Goal: Task Accomplishment & Management: Complete application form

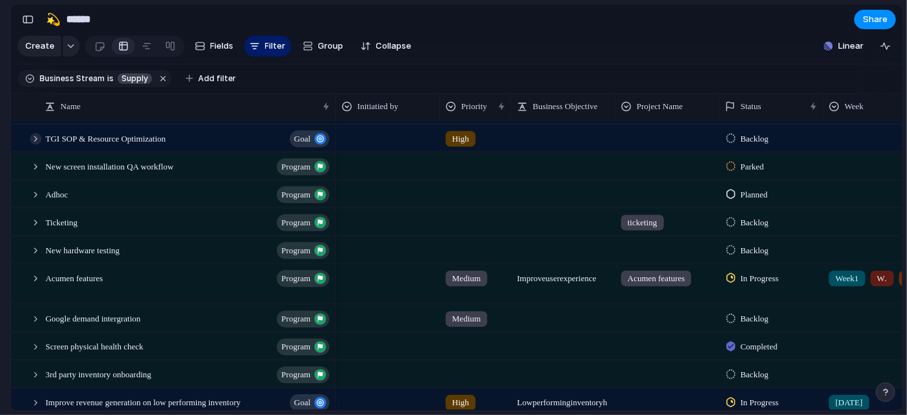
click at [32, 144] on div at bounding box center [36, 139] width 12 height 12
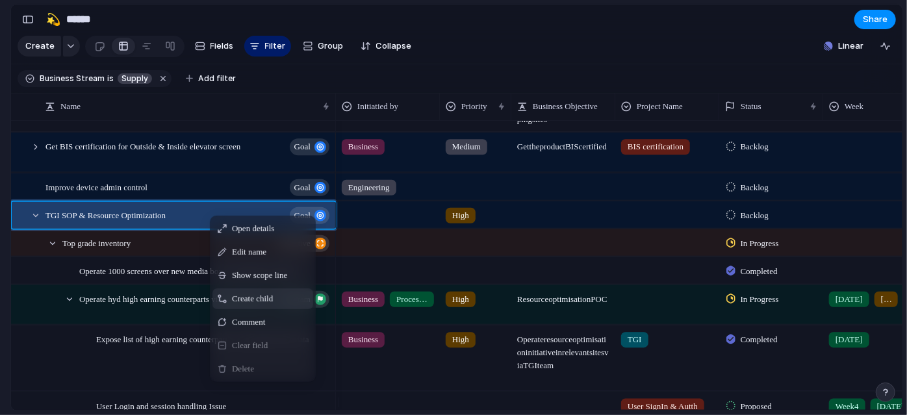
click at [266, 303] on span "Create child" at bounding box center [252, 298] width 41 height 13
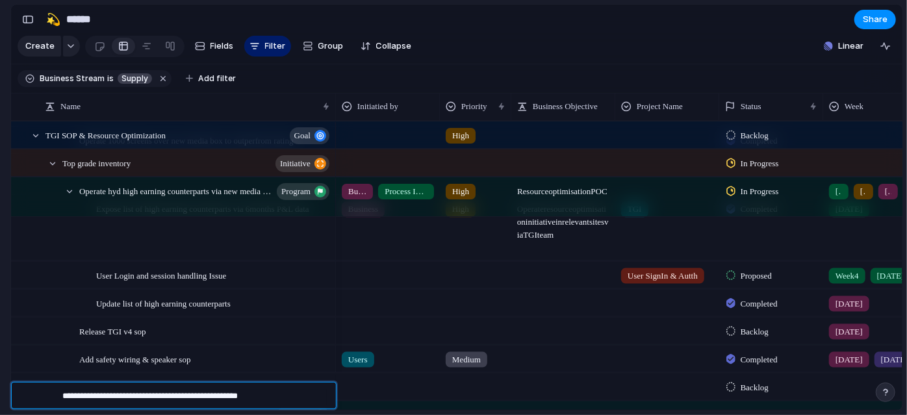
type textarea "**********"
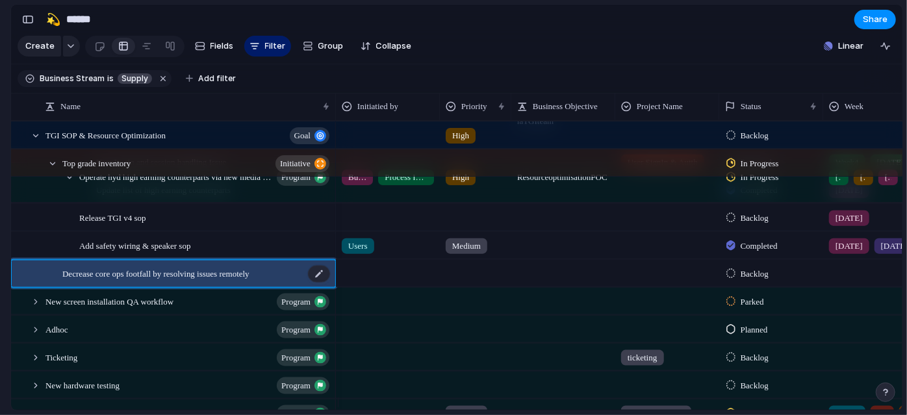
click at [249, 280] on span "Decrease core ops footfall by resolving issues remotely" at bounding box center [155, 272] width 187 height 15
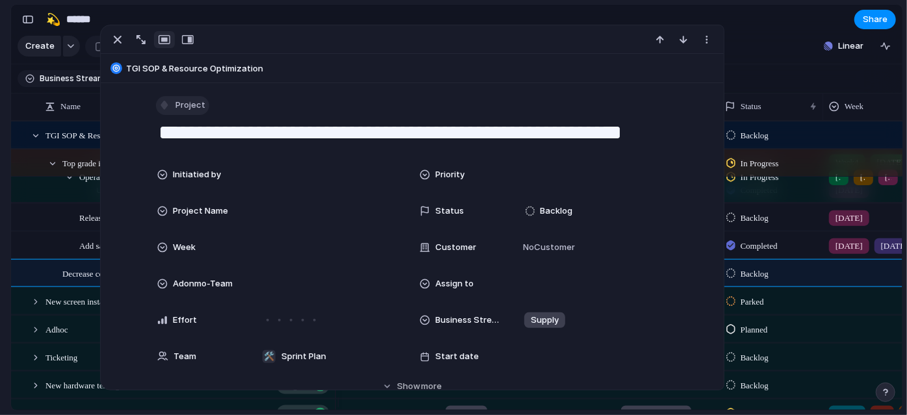
click at [188, 112] on button "Project" at bounding box center [182, 105] width 53 height 19
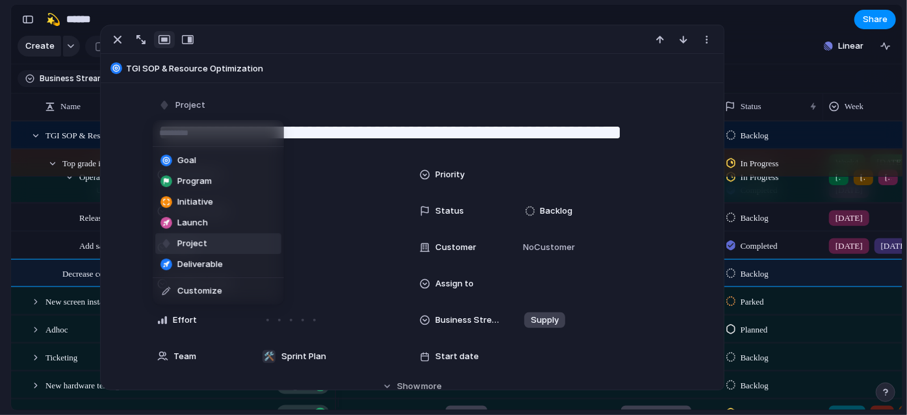
click at [213, 184] on li "Program" at bounding box center [218, 181] width 126 height 21
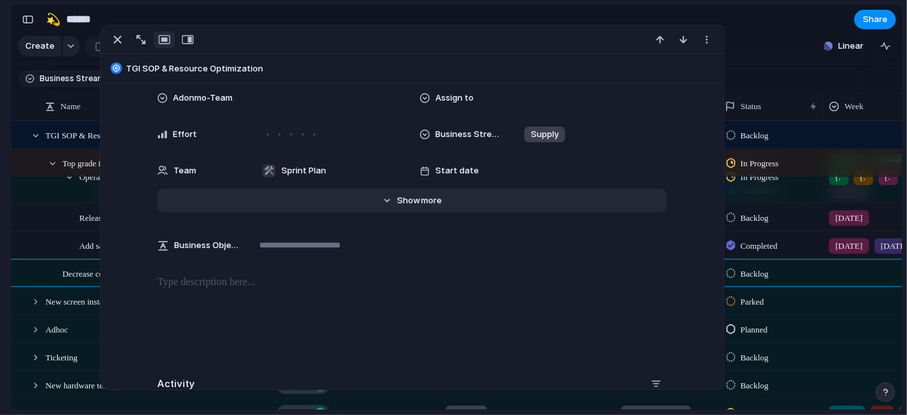
click at [358, 199] on button "Hide Show more" at bounding box center [411, 200] width 509 height 23
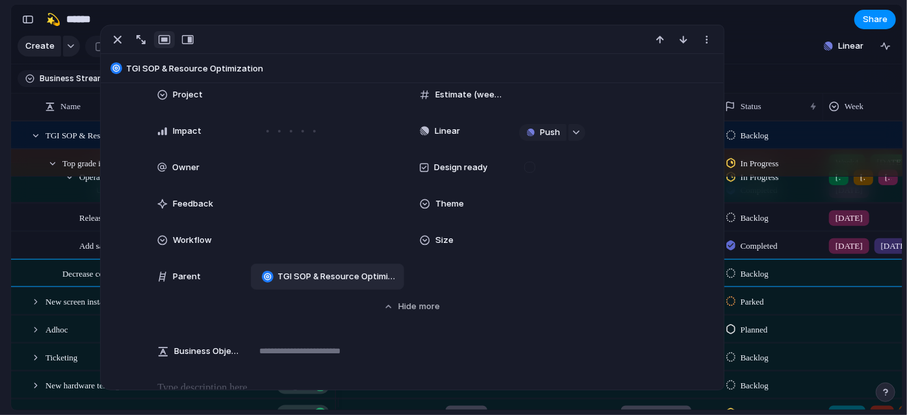
click at [316, 273] on span "TGI SOP & Resource Optimization" at bounding box center [337, 276] width 121 height 13
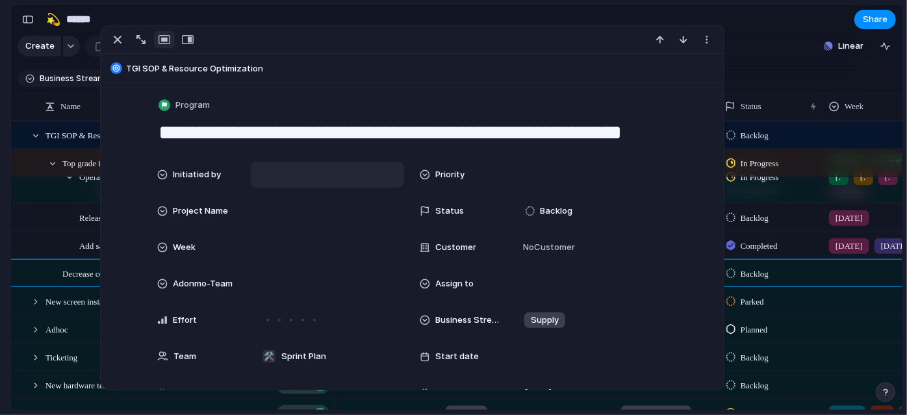
click at [321, 168] on div at bounding box center [328, 175] width 142 height 14
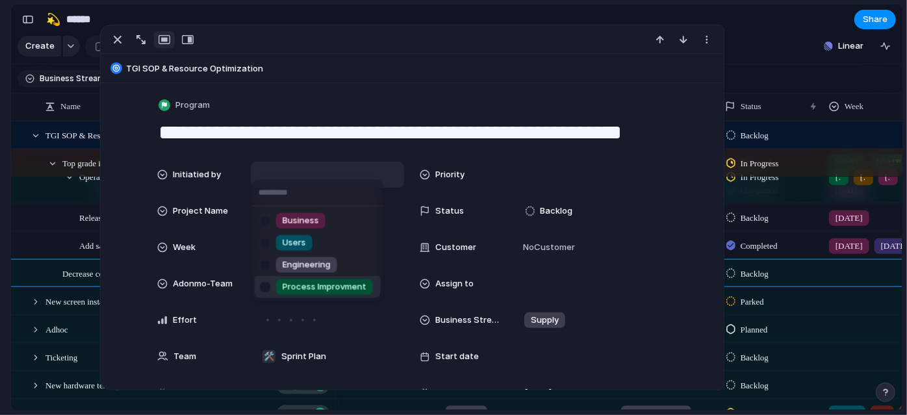
click at [338, 288] on span "Process Improvment" at bounding box center [325, 287] width 84 height 13
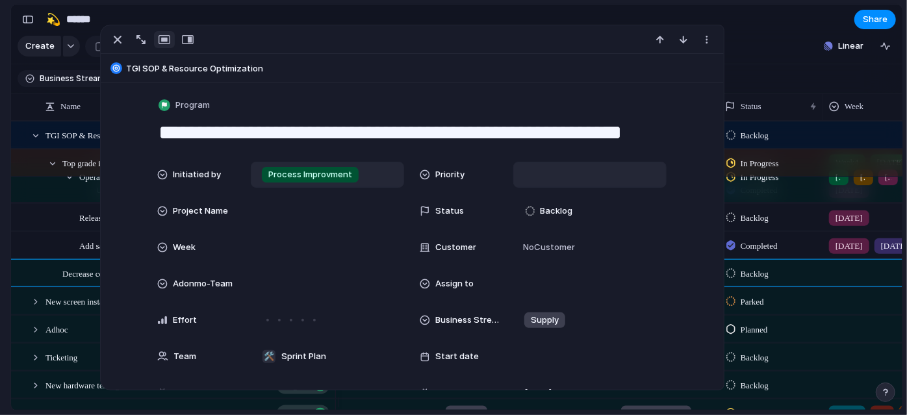
click at [559, 180] on div at bounding box center [590, 175] width 142 height 14
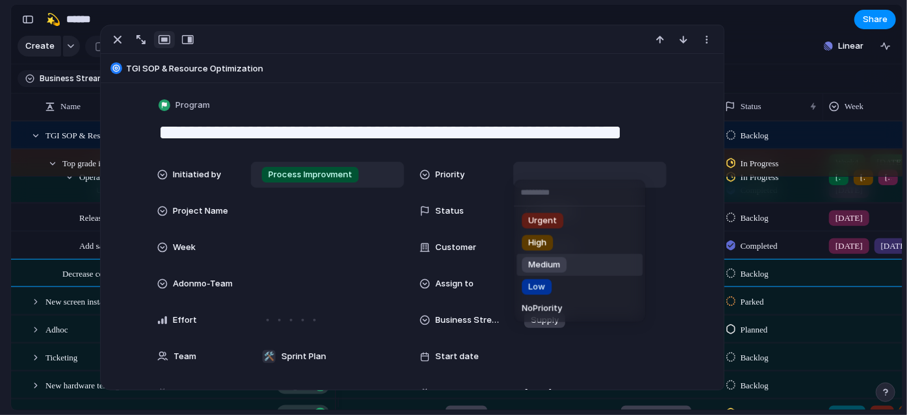
click at [556, 259] on span "Medium" at bounding box center [544, 265] width 32 height 13
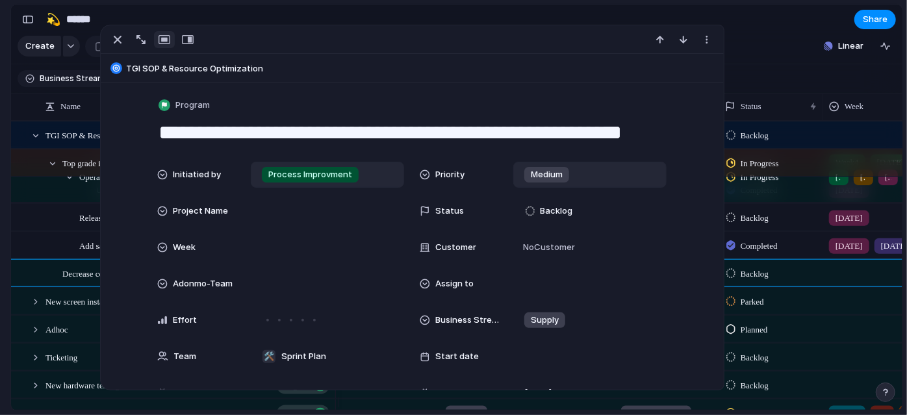
scroll to position [78, 0]
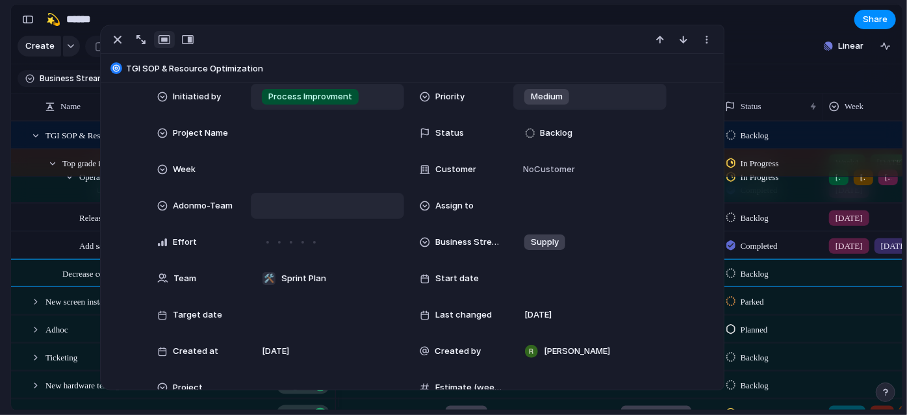
click at [291, 216] on div at bounding box center [327, 206] width 153 height 26
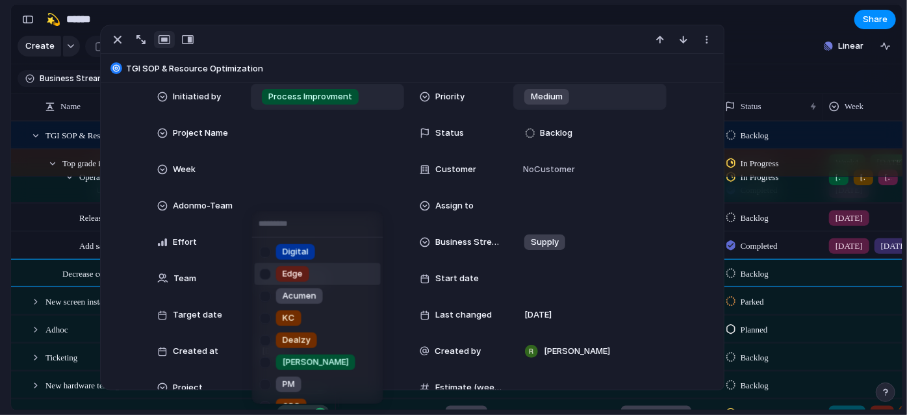
click at [314, 275] on li "Edge" at bounding box center [318, 274] width 126 height 22
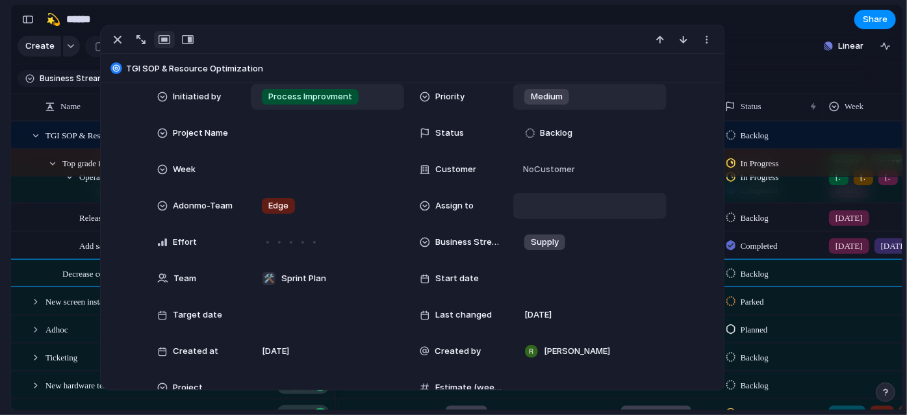
click at [520, 207] on div at bounding box center [590, 206] width 142 height 14
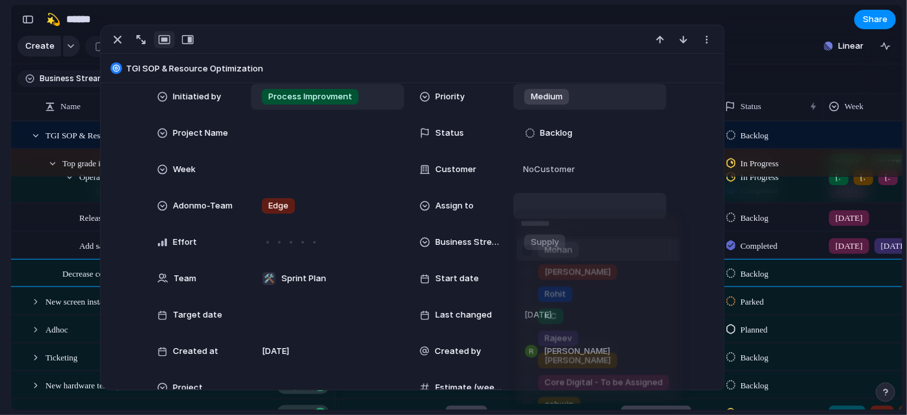
scroll to position [161, 0]
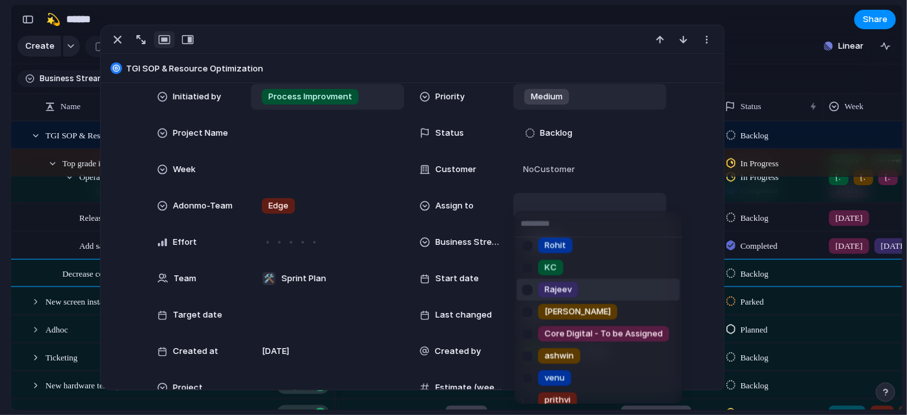
click at [524, 286] on div at bounding box center [527, 289] width 23 height 23
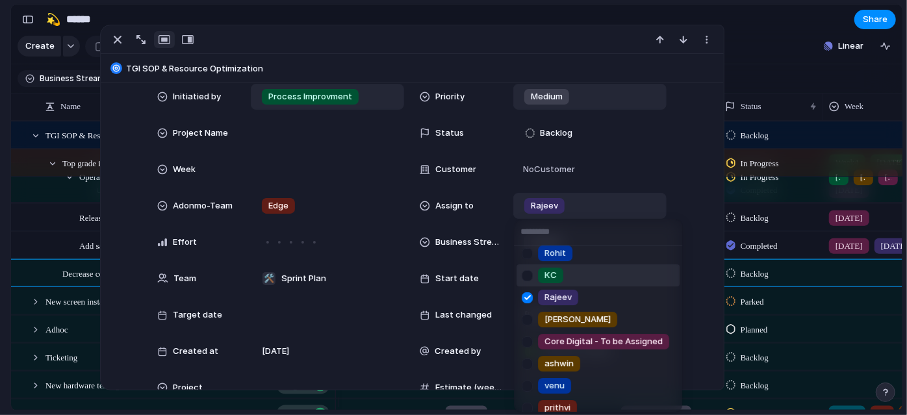
click at [310, 209] on div "[PERSON_NAME] [PERSON_NAME] [PERSON_NAME] Aditya [PERSON_NAME] [PERSON_NAME] [P…" at bounding box center [453, 207] width 907 height 415
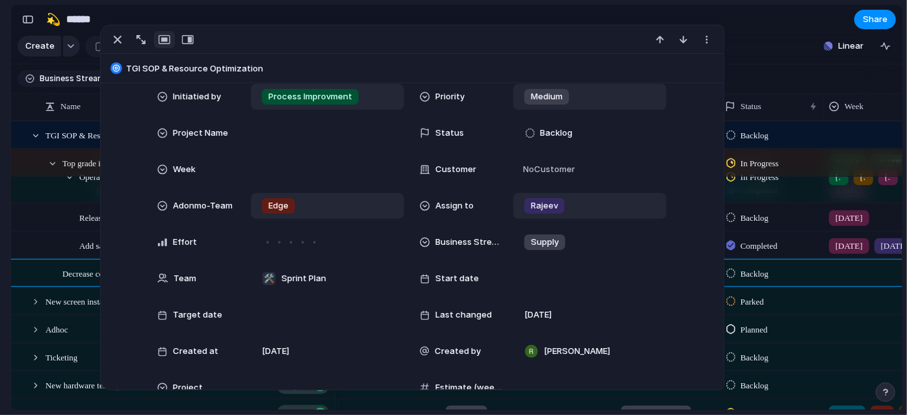
click at [269, 211] on span "Edge" at bounding box center [278, 205] width 20 height 13
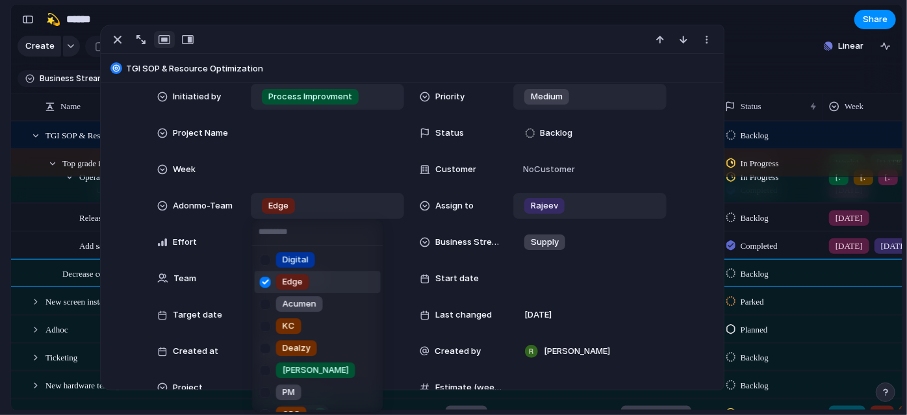
click at [261, 283] on div at bounding box center [265, 282] width 23 height 23
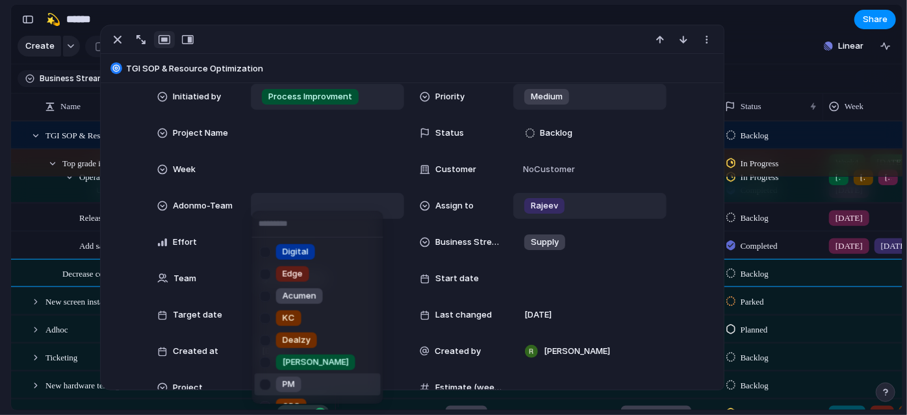
click at [268, 381] on div at bounding box center [265, 384] width 23 height 23
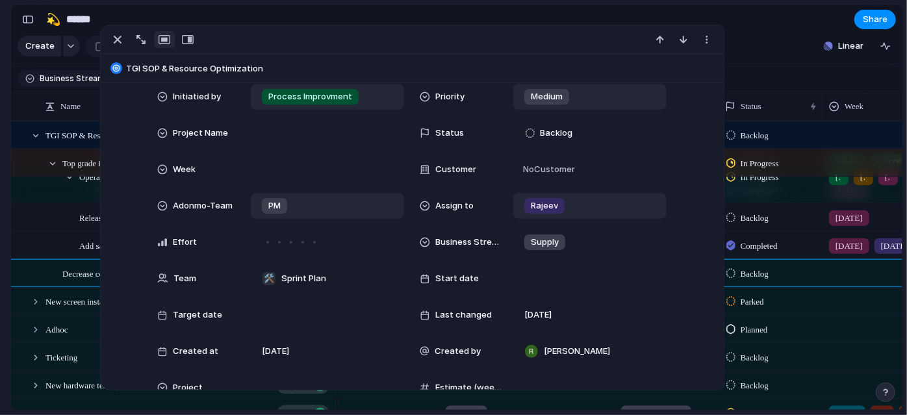
click at [132, 251] on div "Digital Edge Acumen KC Dealzy [PERSON_NAME] PM OPS" at bounding box center [453, 207] width 907 height 415
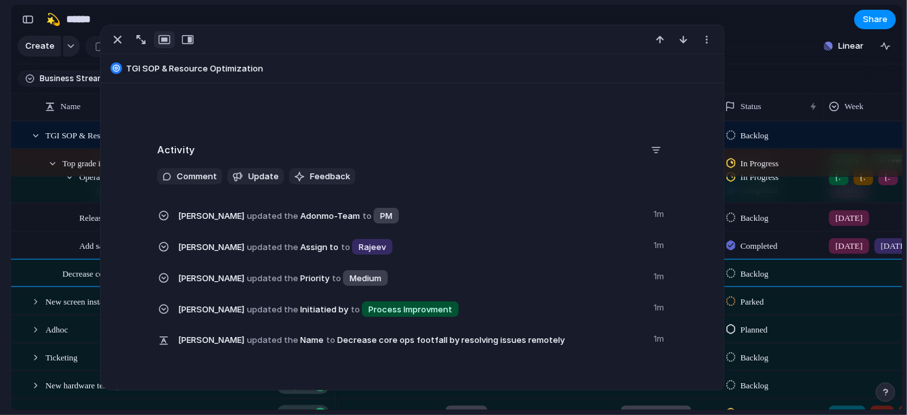
scroll to position [731, 0]
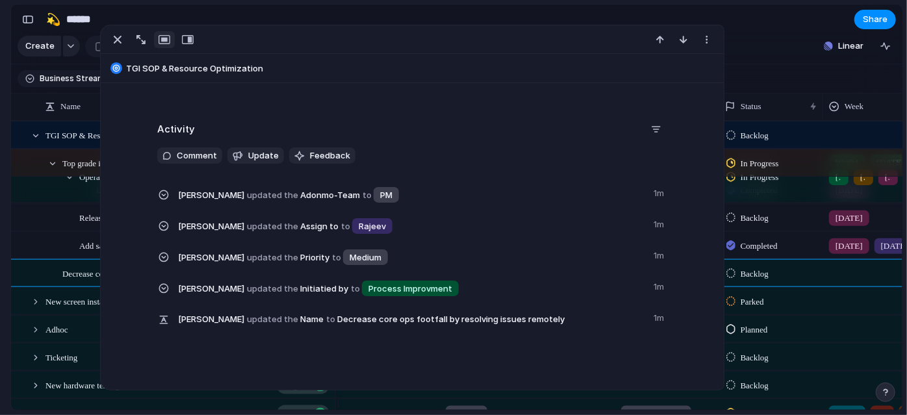
click at [0, 324] on section "Keep using Index You're approaching the free limit of 300 items Upgrade plan" at bounding box center [5, 347] width 10 height 136
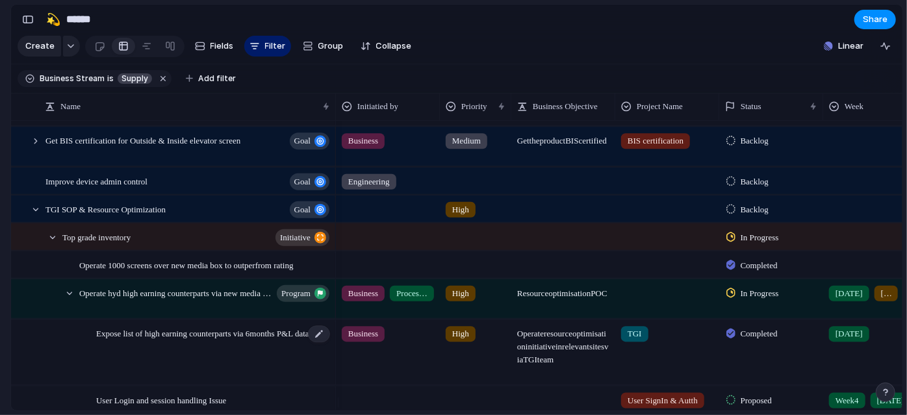
scroll to position [266, 0]
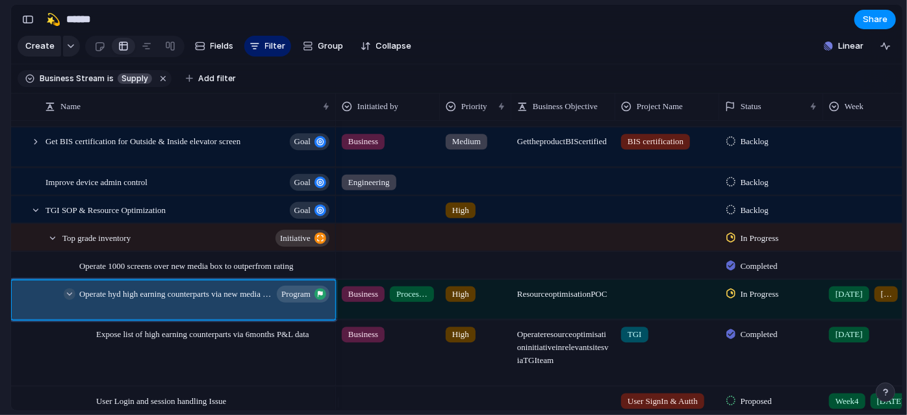
click at [70, 299] on div at bounding box center [70, 294] width 12 height 12
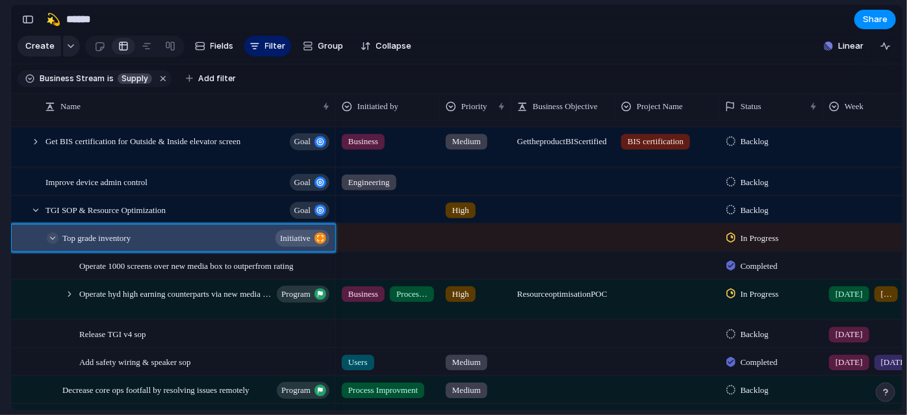
click at [53, 244] on div at bounding box center [53, 238] width 12 height 12
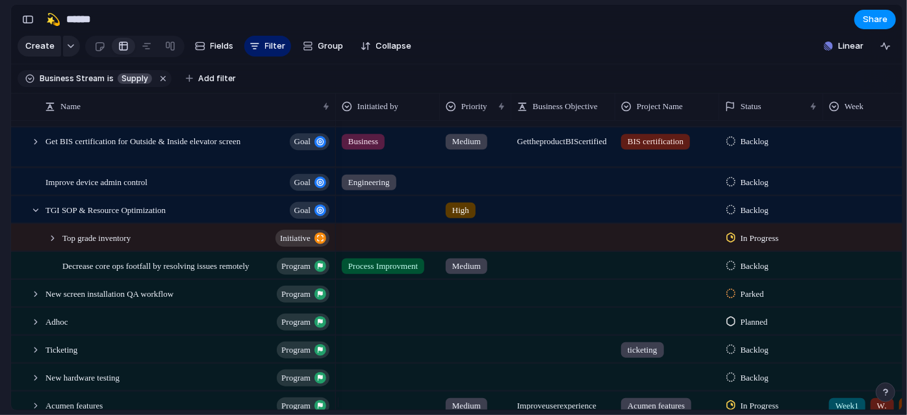
click at [0, 272] on section "🛠️ Sprint Plan Projects 🍎 June- Digital Plan 🧊 July Test 🤖 Week2 🍎 July- Supply…" at bounding box center [71, 203] width 143 height 202
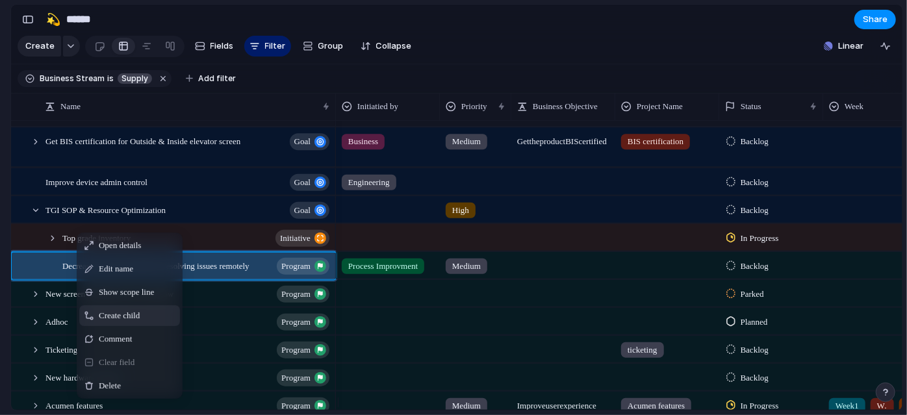
click at [120, 322] on span "Create child" at bounding box center [119, 315] width 41 height 13
